Goal: Information Seeking & Learning: Understand process/instructions

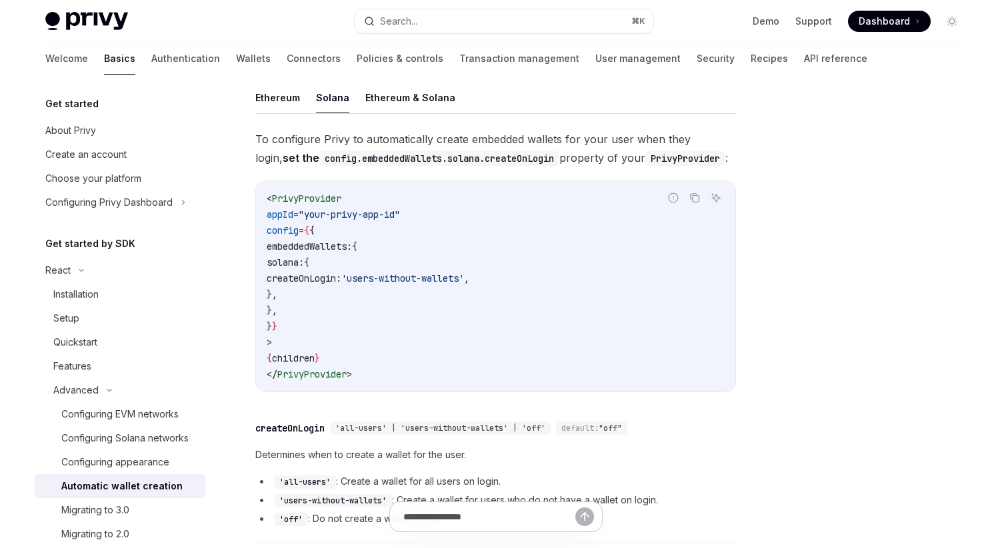
drag, startPoint x: 353, startPoint y: 280, endPoint x: 421, endPoint y: 277, distance: 68.7
click at [341, 277] on span "createOnLogin:" at bounding box center [304, 279] width 75 height 12
drag, startPoint x: 331, startPoint y: 263, endPoint x: 346, endPoint y: 292, distance: 32.2
click at [346, 292] on code "< PrivyProvider appId = "your-privy-app-id" config = { { embeddedWallets: { sol…" at bounding box center [496, 287] width 458 height 192
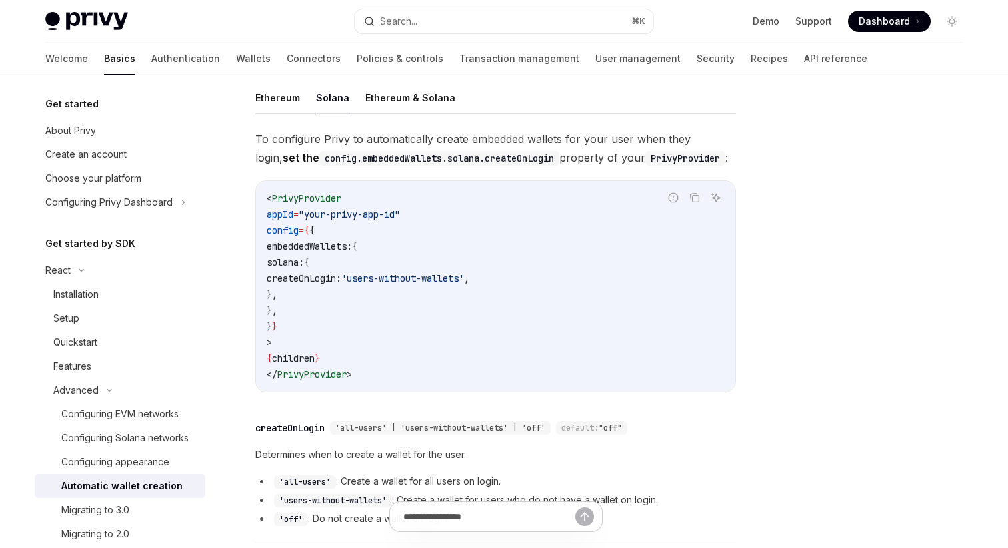
copy code "solana: { createOnLogin: 'users-without-wallets' , },"
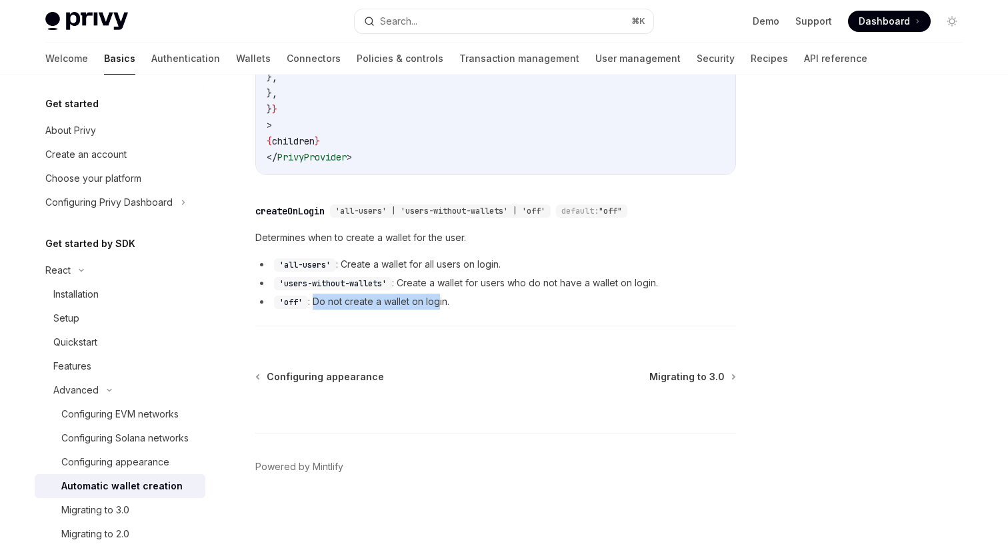
drag, startPoint x: 315, startPoint y: 298, endPoint x: 446, endPoint y: 298, distance: 131.3
click at [445, 298] on li "'off' : Do not create a wallet on login." at bounding box center [495, 302] width 481 height 16
click at [446, 298] on li "'off' : Do not create a wallet on login." at bounding box center [495, 302] width 481 height 16
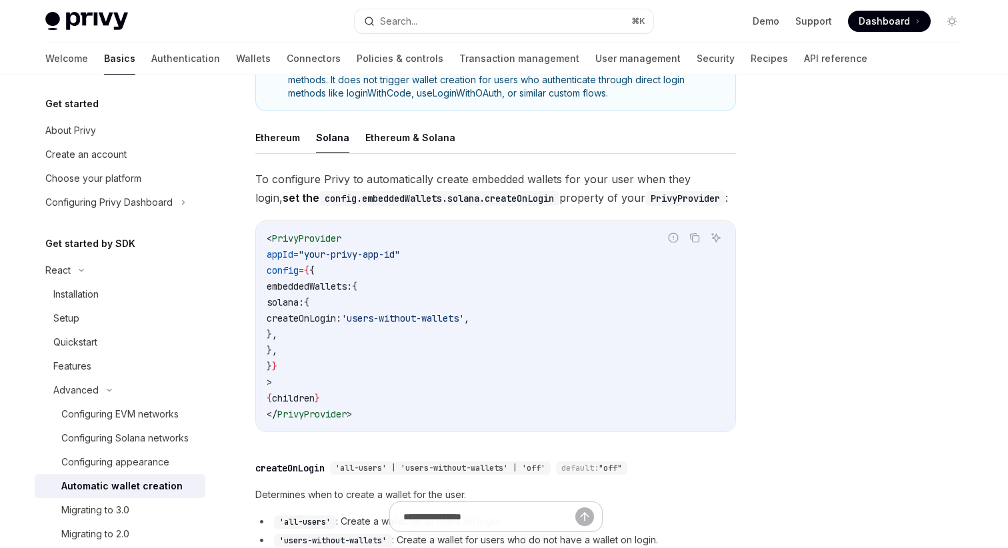
scroll to position [253, 0]
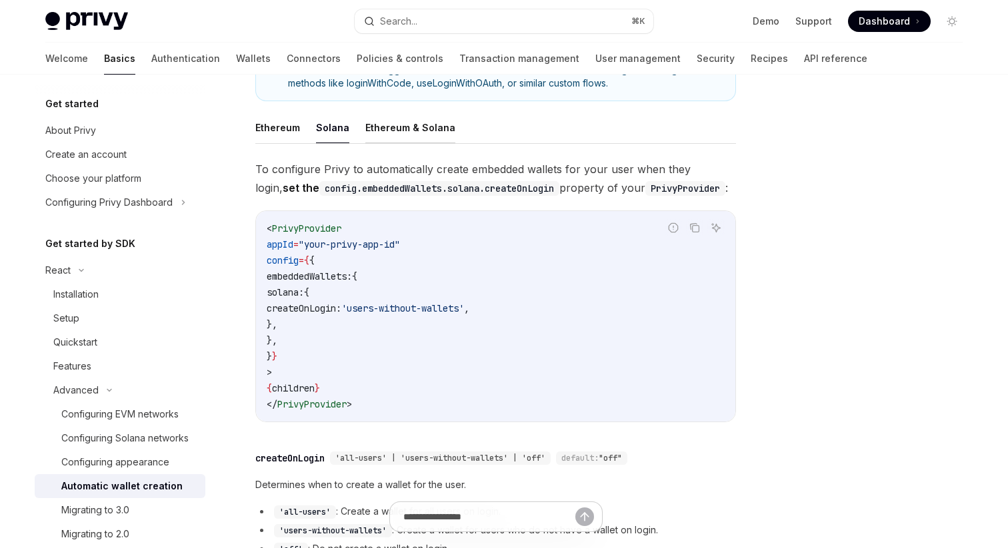
click at [398, 132] on button "Ethereum & Solana" at bounding box center [410, 127] width 90 height 31
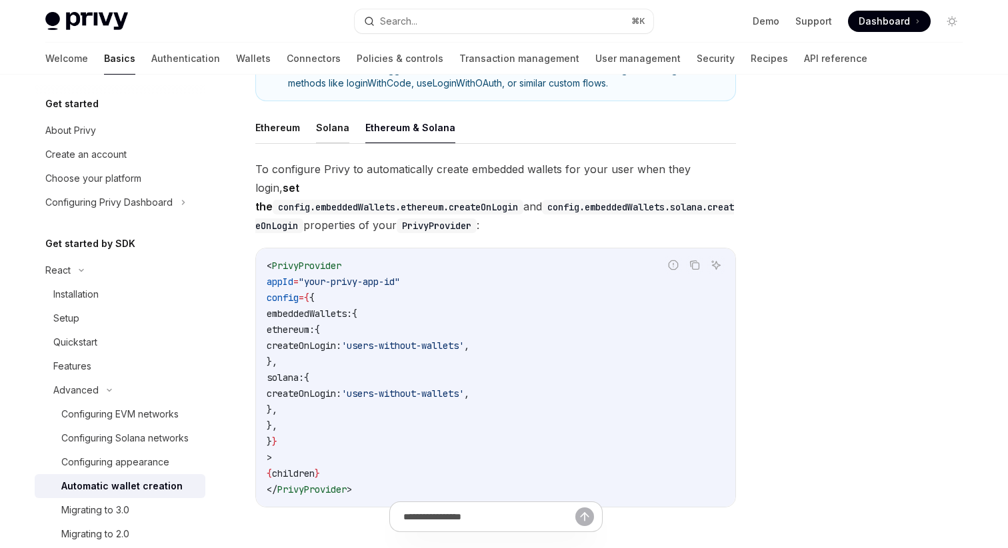
click at [323, 133] on button "Solana" at bounding box center [332, 127] width 33 height 31
type textarea "*"
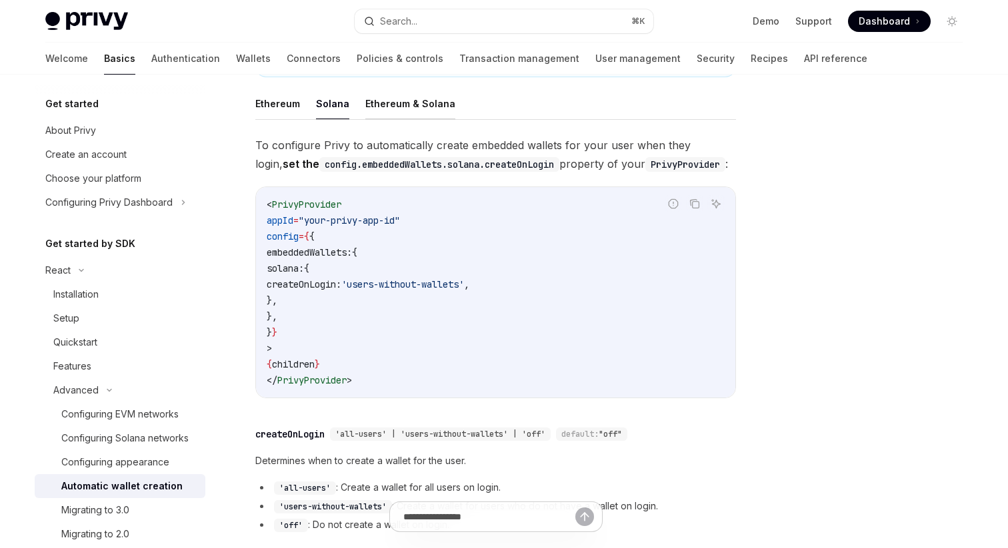
click at [377, 102] on button "Ethereum & Solana" at bounding box center [410, 103] width 90 height 31
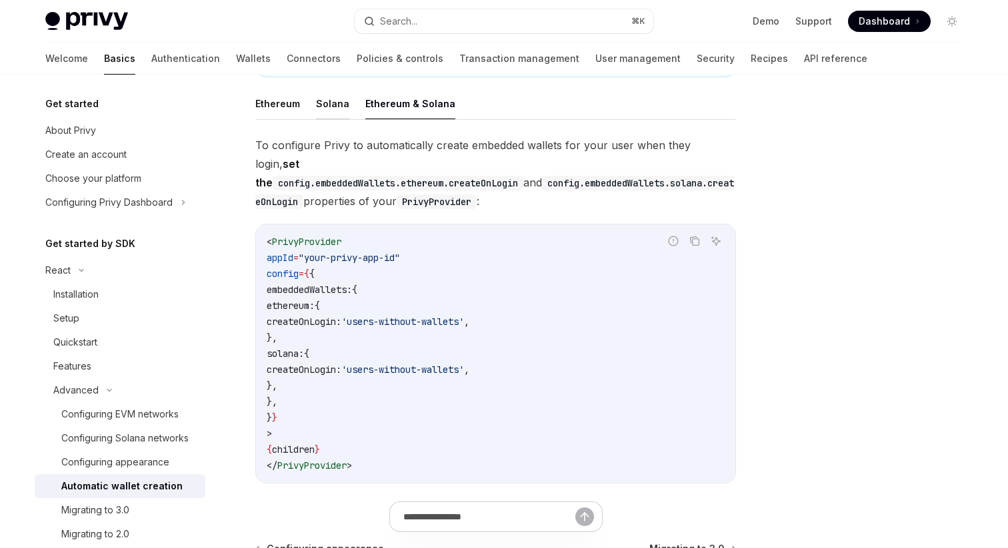
click at [327, 105] on button "Solana" at bounding box center [332, 103] width 33 height 31
type textarea "*"
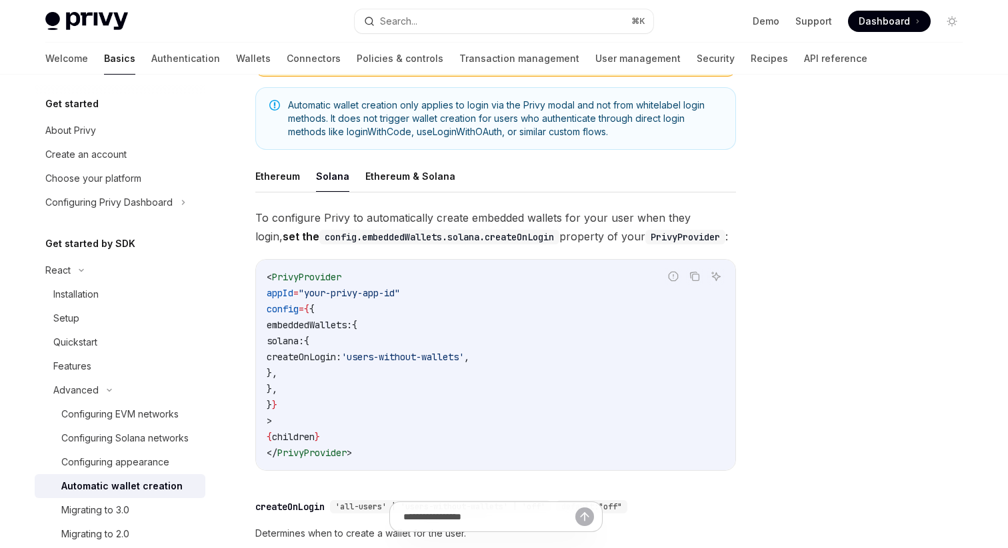
scroll to position [183, 0]
